Goal: Find specific page/section: Find specific page/section

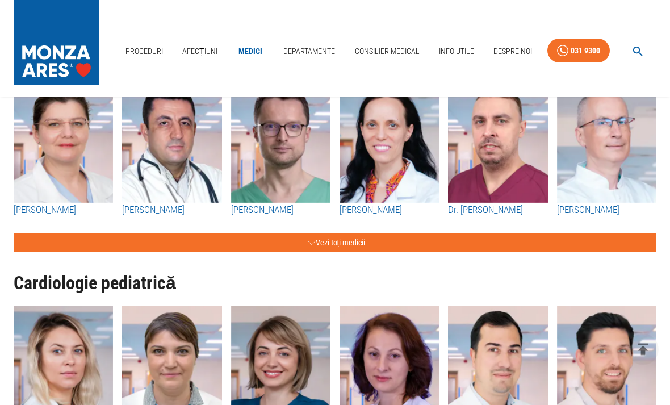
scroll to position [797, 0]
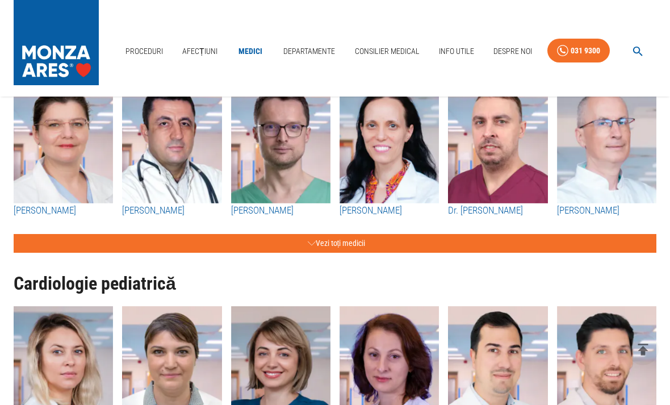
click at [207, 47] on link "Afecțiuni" at bounding box center [200, 51] width 44 height 23
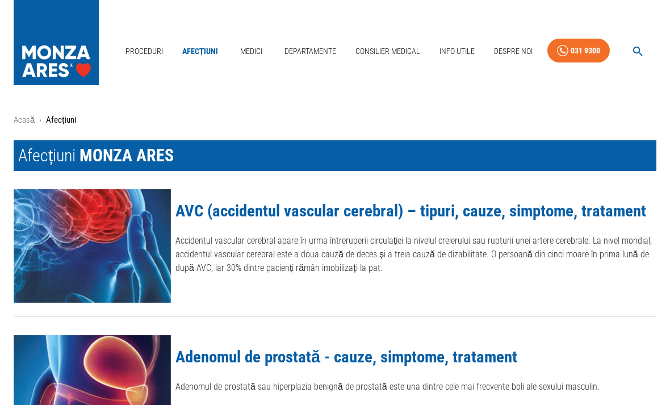
click at [639, 48] on icon "button" at bounding box center [638, 51] width 13 height 13
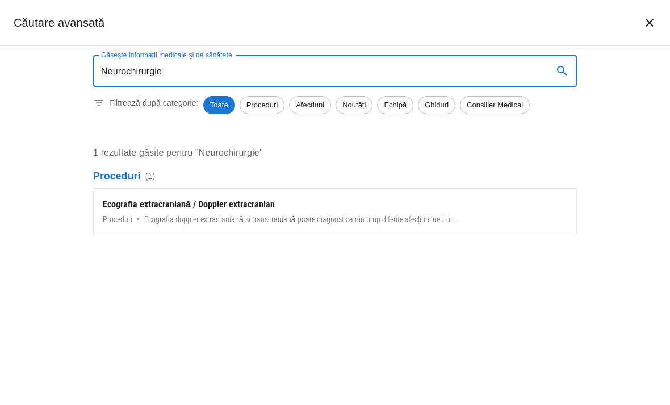
type input "Neurochirurgie"
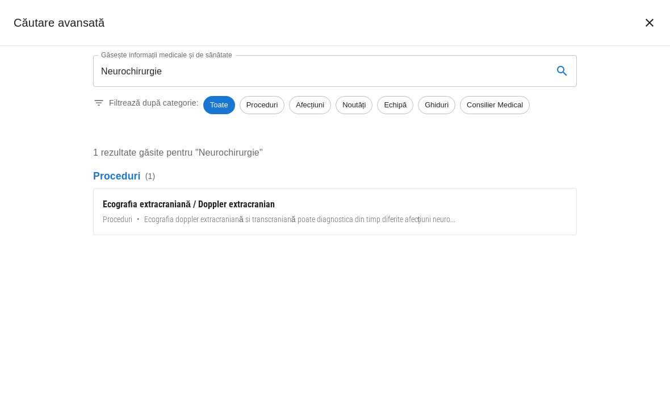
scroll to position [797, 0]
click at [656, 20] on icon "închide căutarea" at bounding box center [650, 23] width 14 height 14
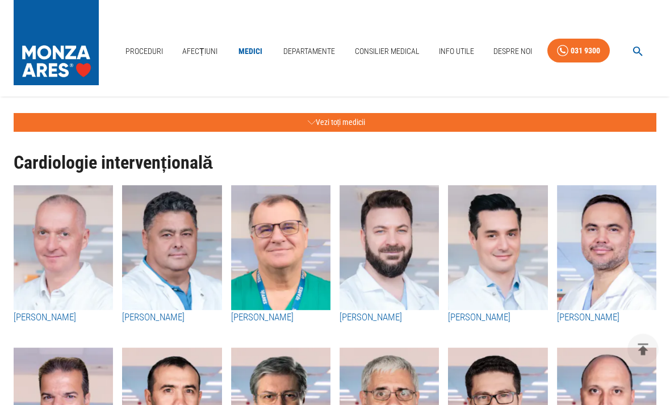
scroll to position [319, 0]
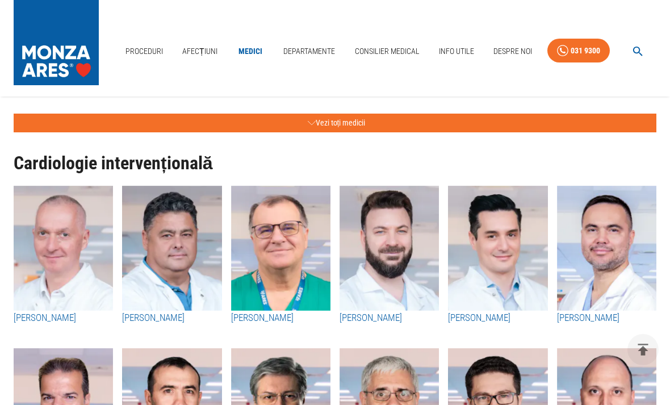
click at [637, 47] on icon "button" at bounding box center [638, 52] width 10 height 10
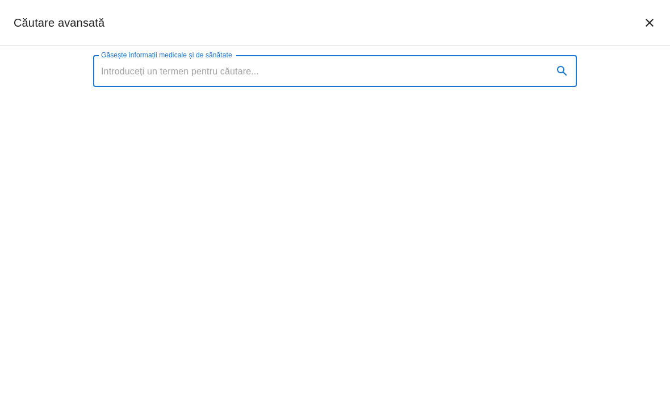
type input "F"
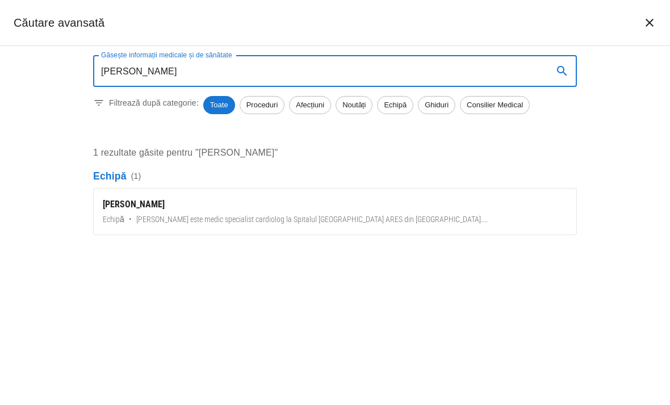
type input "[PERSON_NAME]"
click at [564, 62] on button "search" at bounding box center [562, 70] width 27 height 27
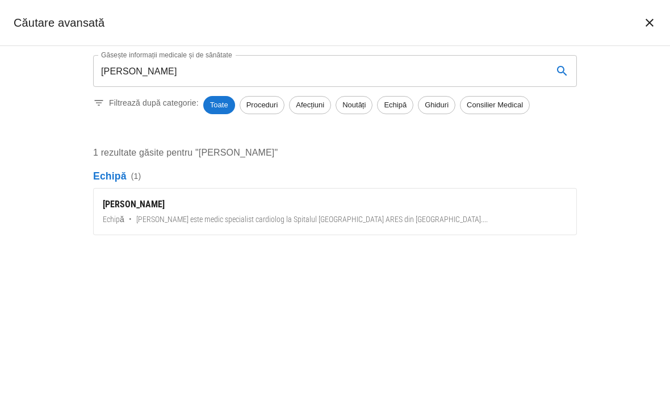
click at [168, 73] on input "[PERSON_NAME]" at bounding box center [318, 71] width 451 height 32
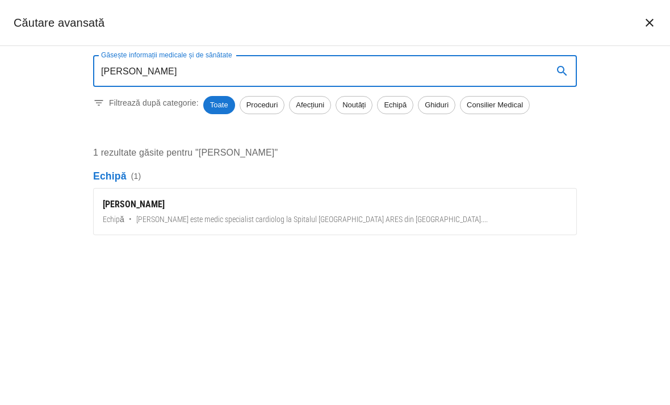
click at [641, 27] on button "închide căutarea" at bounding box center [649, 22] width 27 height 27
